Goal: Navigation & Orientation: Go to known website

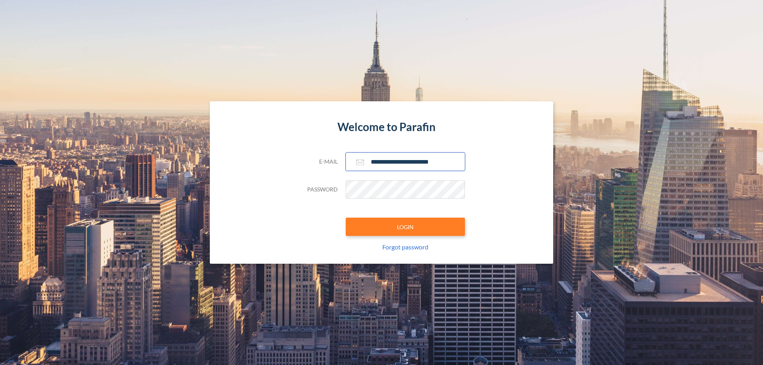
type input "**********"
click at [406, 227] on button "LOGIN" at bounding box center [405, 227] width 119 height 18
